Goal: Find specific page/section: Find specific page/section

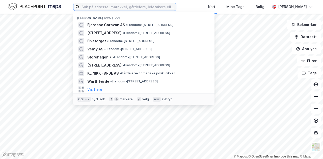
click at [141, 9] on input at bounding box center [128, 7] width 97 height 8
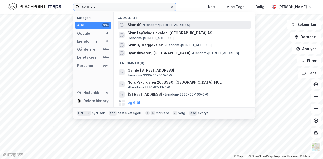
type input "skur 26"
click at [162, 27] on span "• Eiendom • [STREET_ADDRESS]" at bounding box center [166, 25] width 47 height 4
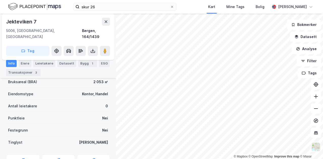
scroll to position [93, 0]
